Goal: Transaction & Acquisition: Purchase product/service

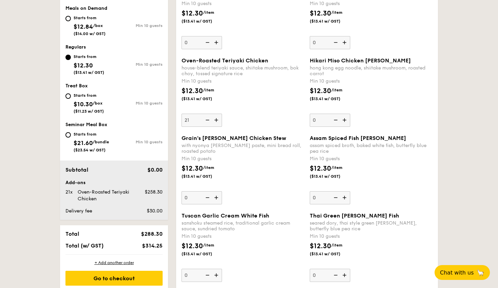
scroll to position [167, 0]
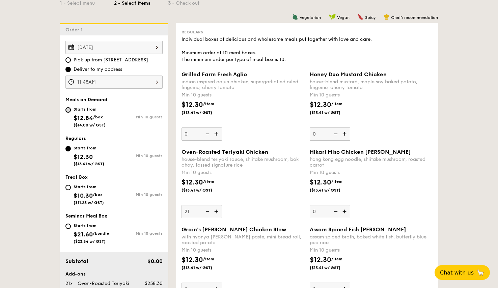
click at [69, 110] on input "Starts from $12.84 /box ($14.00 w/ GST) Min 10 guests" at bounding box center [67, 109] width 5 height 5
radio input "true"
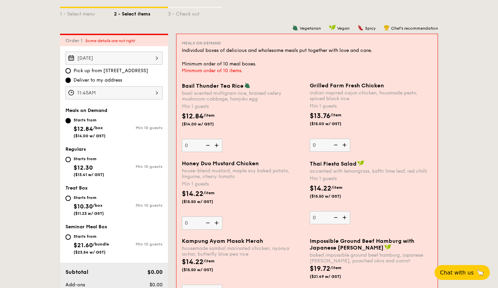
scroll to position [223, 0]
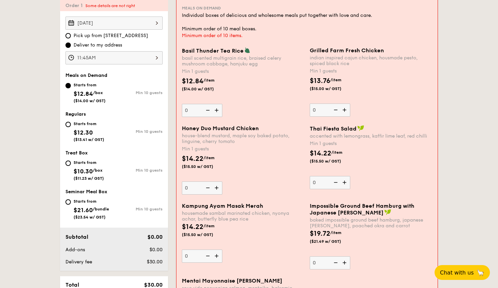
scroll to position [191, 0]
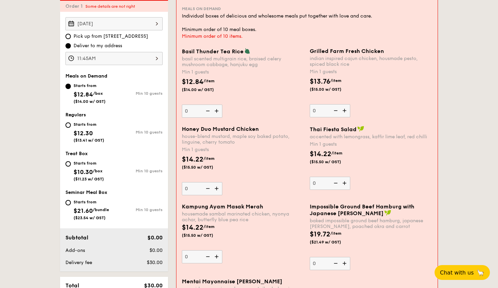
click at [71, 127] on div "Starts from $12.30 ($13.41 w/ GST)" at bounding box center [89, 131] width 49 height 22
click at [71, 127] on input "Starts from $12.30 ($13.41 w/ GST) Min 10 guests" at bounding box center [67, 125] width 5 height 5
radio input "true"
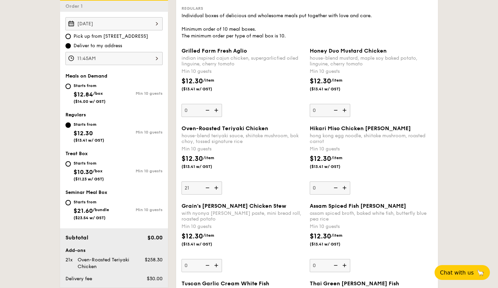
click at [77, 86] on div "Starts from" at bounding box center [90, 85] width 32 height 5
click at [71, 86] on input "Starts from $12.84 /box ($14.00 w/ GST) Min 10 guests" at bounding box center [67, 86] width 5 height 5
radio input "true"
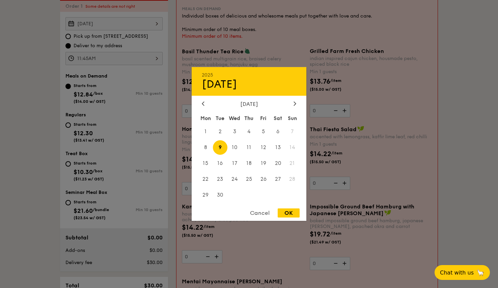
click at [133, 23] on div "[DATE] 2025 Sep [DATE] Tue Wed Thu Fri Sat Sun 1 2 3 4 5 6 7 8 9 10 11 12 13 14…" at bounding box center [113, 23] width 97 height 13
click at [220, 145] on span "9" at bounding box center [220, 147] width 15 height 15
click at [290, 211] on div "OK" at bounding box center [289, 213] width 22 height 9
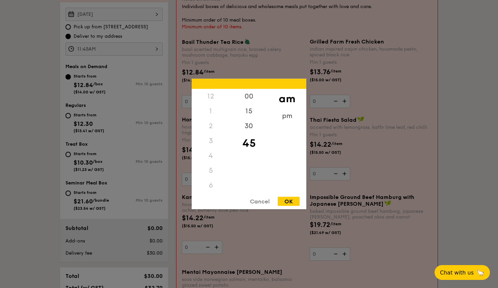
scroll to position [80, 0]
click at [106, 52] on div "11:45AM 12 1 2 3 4 5 6 7 8 9 10 11 00 15 30 45 am pm Cancel OK" at bounding box center [113, 49] width 97 height 13
click at [284, 200] on div "OK" at bounding box center [289, 201] width 22 height 9
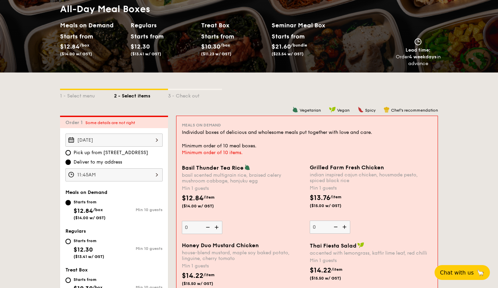
scroll to position [72, 0]
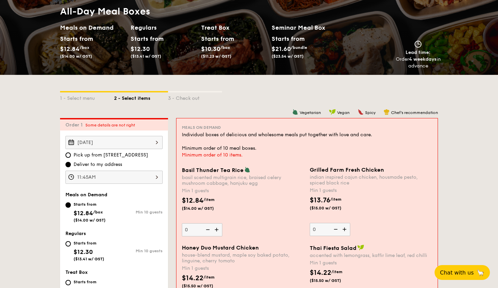
click at [244, 170] on img at bounding box center [247, 170] width 6 height 6
click at [222, 223] on input "0" at bounding box center [202, 229] width 40 height 13
drag, startPoint x: 182, startPoint y: 171, endPoint x: 242, endPoint y: 171, distance: 59.7
click at [242, 170] on span "Basil Thunder Tea Rice" at bounding box center [213, 170] width 62 height 6
copy span "Basil Thunder Tea Rice"
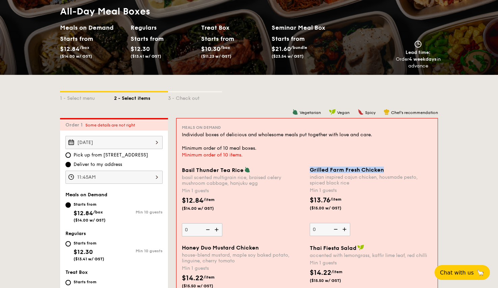
drag, startPoint x: 311, startPoint y: 170, endPoint x: 386, endPoint y: 168, distance: 74.6
click at [386, 168] on div "Grilled Farm Fresh Chicken" at bounding box center [371, 170] width 123 height 6
copy span "Grilled Farm Fresh Chicken"
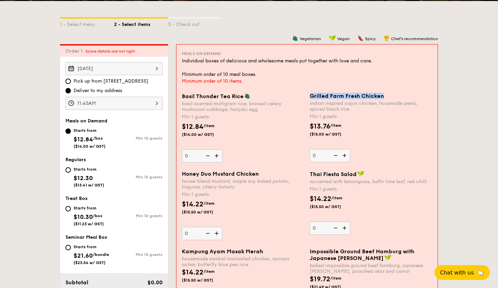
scroll to position [147, 0]
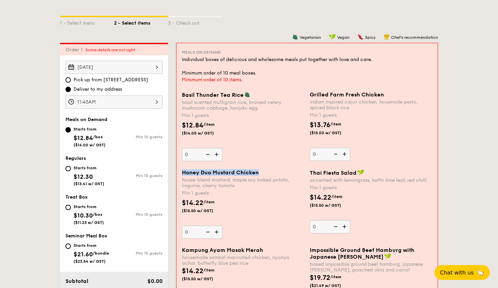
drag, startPoint x: 259, startPoint y: 172, endPoint x: 182, endPoint y: 173, distance: 76.3
click at [182, 173] on div "Honey Duo Mustard Chicken" at bounding box center [243, 172] width 123 height 6
copy span "Honey Duo Mustard Chicken"
drag, startPoint x: 310, startPoint y: 173, endPoint x: 355, endPoint y: 174, distance: 44.6
click at [355, 174] on span "Thai Fiesta Salad" at bounding box center [333, 173] width 47 height 6
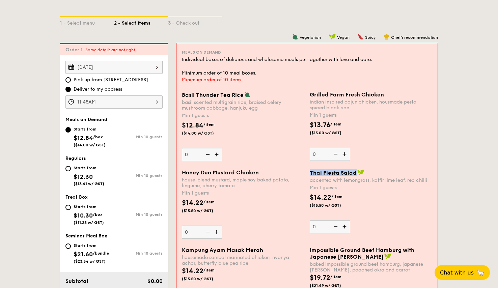
copy span "Thai Fiesta Salad"
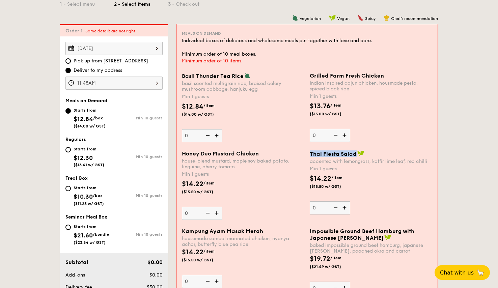
scroll to position [244, 0]
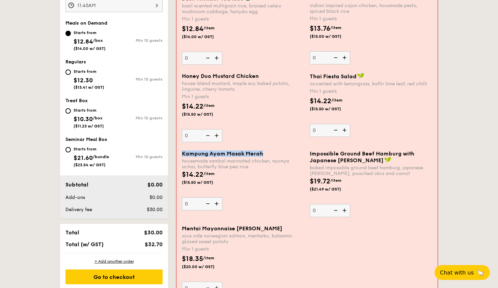
drag, startPoint x: 262, startPoint y: 154, endPoint x: 177, endPoint y: 152, distance: 85.1
click at [177, 152] on div "Meals on Demand Individual boxes of delicious and wholesome meals put together …" at bounding box center [307, 128] width 261 height 362
copy span "Kampung Ayam Masak Merah"
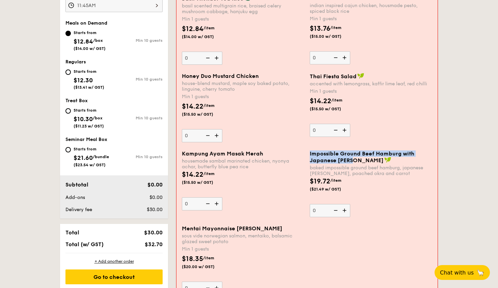
drag, startPoint x: 352, startPoint y: 161, endPoint x: 310, endPoint y: 154, distance: 42.4
click at [310, 154] on span "Impossible Ground Beef Hamburg with Japanese [PERSON_NAME]" at bounding box center [362, 157] width 105 height 13
copy span "Impossible Ground Beef Hamburg with Japanese [PERSON_NAME]"
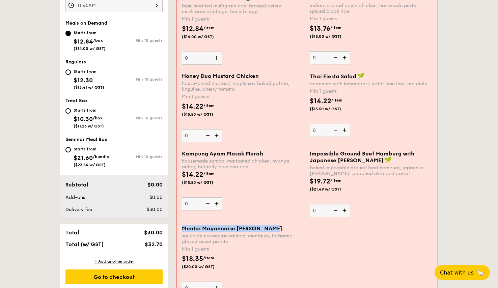
drag, startPoint x: 273, startPoint y: 229, endPoint x: 174, endPoint y: 232, distance: 99.6
copy span "Mentai Mayonnaise [PERSON_NAME]"
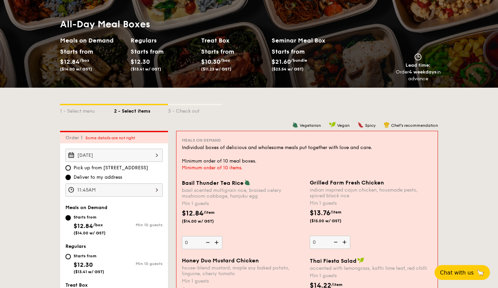
scroll to position [52, 0]
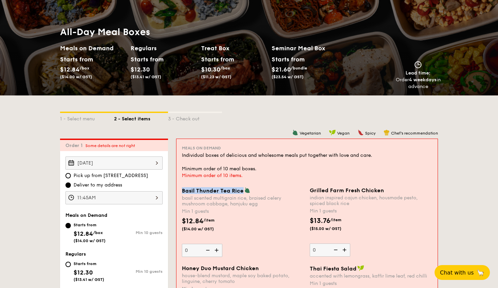
drag, startPoint x: 242, startPoint y: 191, endPoint x: 173, endPoint y: 190, distance: 68.9
copy span "Basil Thunder Tea Rice"
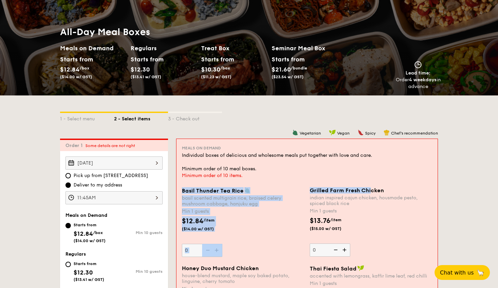
drag, startPoint x: 391, startPoint y: 187, endPoint x: 303, endPoint y: 193, distance: 88.3
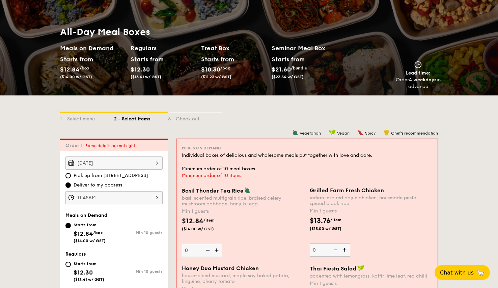
drag, startPoint x: 311, startPoint y: 190, endPoint x: 382, endPoint y: 192, distance: 70.9
click at [384, 193] on div "Grilled Farm Fresh Chicken" at bounding box center [371, 190] width 123 height 6
copy span "Grilled Farm Fresh Chicken"
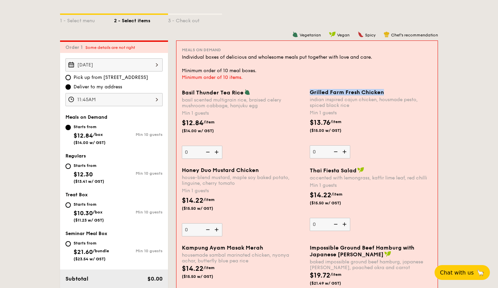
scroll to position [161, 0]
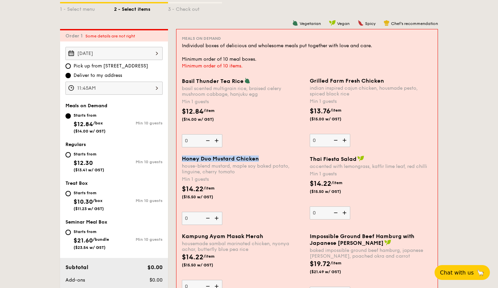
drag, startPoint x: 261, startPoint y: 159, endPoint x: 182, endPoint y: 159, distance: 79.0
click at [182, 159] on div "Honey Duo Mustard Chicken" at bounding box center [243, 159] width 123 height 6
copy span "Honey Duo Mustard Chicken"
drag, startPoint x: 310, startPoint y: 158, endPoint x: 355, endPoint y: 161, distance: 44.6
click at [355, 161] on span "Thai Fiesta Salad" at bounding box center [333, 159] width 47 height 6
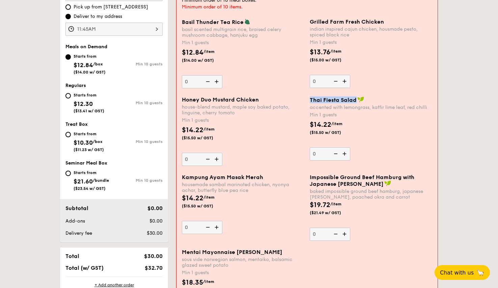
scroll to position [241, 0]
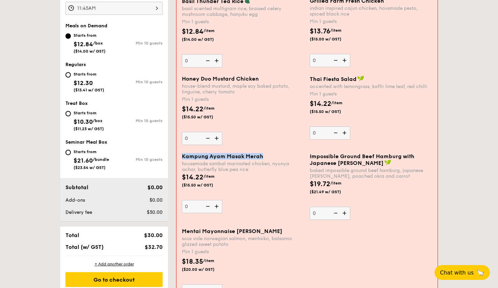
drag, startPoint x: 266, startPoint y: 157, endPoint x: 182, endPoint y: 157, distance: 84.0
click at [182, 157] on div "Kampung Ayam Masak Merah" at bounding box center [243, 156] width 123 height 6
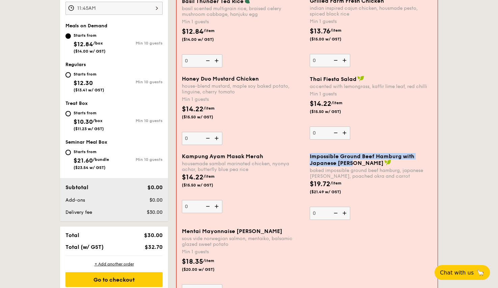
drag, startPoint x: 353, startPoint y: 164, endPoint x: 309, endPoint y: 158, distance: 44.0
click at [309, 158] on div "Impossible Ground Beef Hamburg with Japanese [PERSON_NAME] baked impossible gro…" at bounding box center [371, 186] width 128 height 67
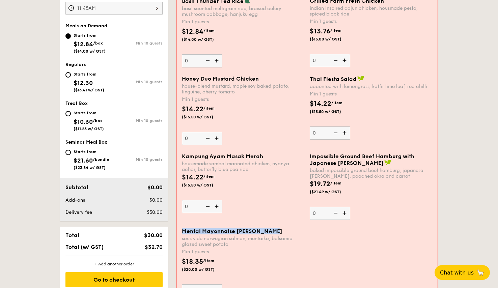
drag, startPoint x: 271, startPoint y: 232, endPoint x: 183, endPoint y: 232, distance: 87.7
click at [183, 232] on span "Mentai Mayonnaise [PERSON_NAME]" at bounding box center [232, 231] width 101 height 6
